Goal: Check status: Check status

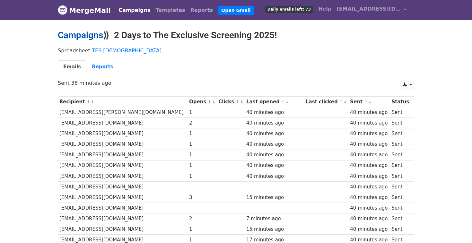
click at [70, 34] on link "Campaigns" at bounding box center [80, 35] width 45 height 11
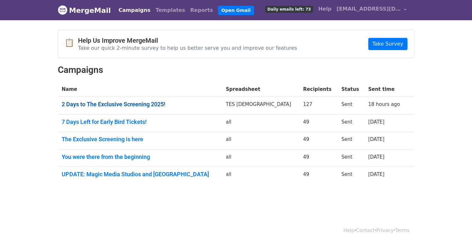
click at [104, 103] on link "2 Days to The Exclusive Screening 2025!" at bounding box center [140, 104] width 156 height 7
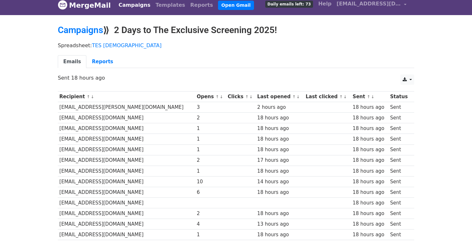
scroll to position [6, 0]
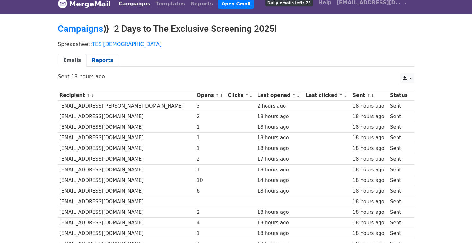
click at [98, 59] on link "Reports" at bounding box center [102, 60] width 32 height 13
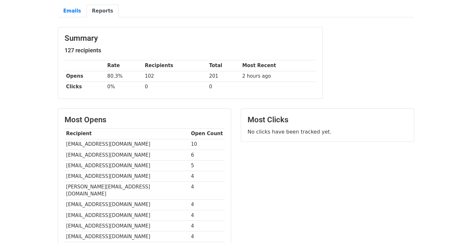
scroll to position [47, 0]
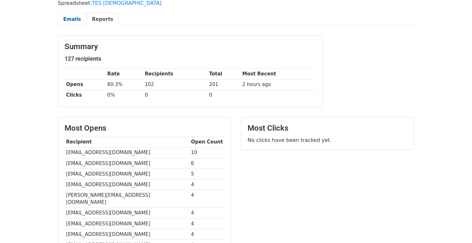
click at [67, 21] on link "Emails" at bounding box center [72, 19] width 29 height 13
